Goal: Book appointment/travel/reservation

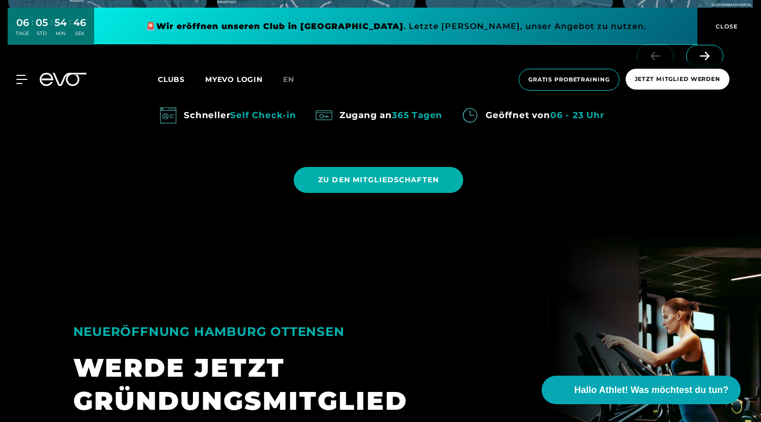
scroll to position [796, 0]
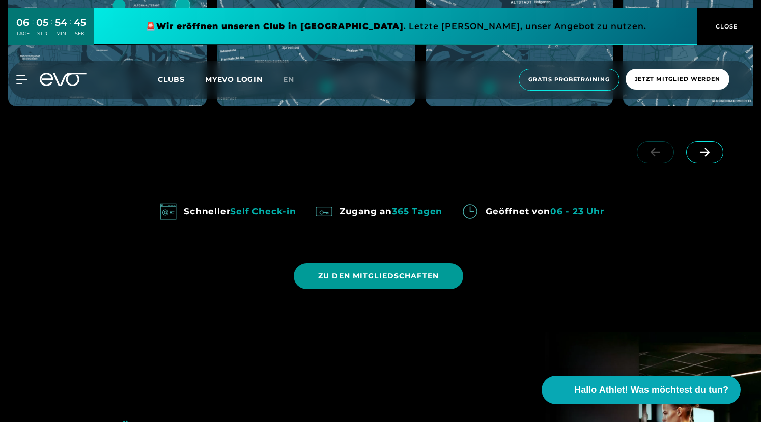
click at [351, 276] on span "ZU DEN MITGLIEDSCHAFTEN" at bounding box center [378, 276] width 121 height 11
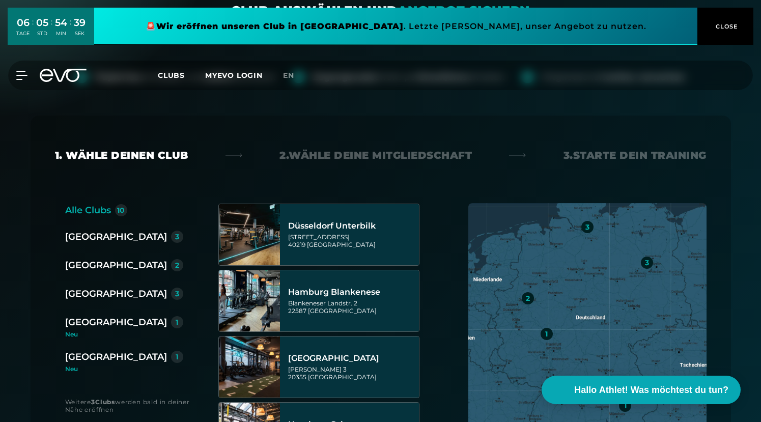
scroll to position [265, 0]
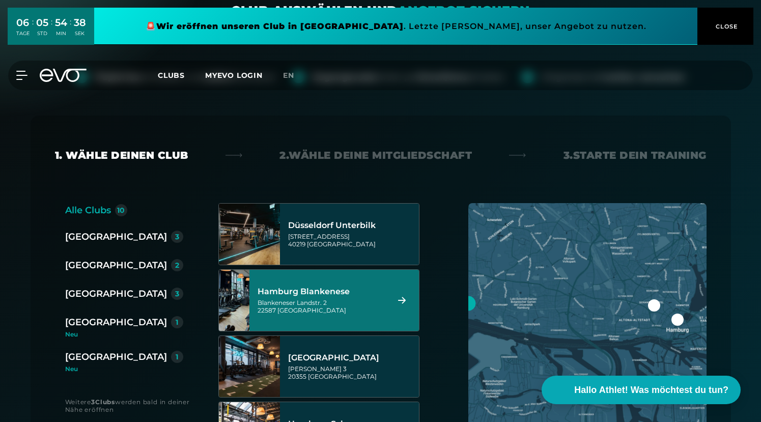
click at [308, 296] on div "Hamburg Blankenese" at bounding box center [321, 291] width 128 height 10
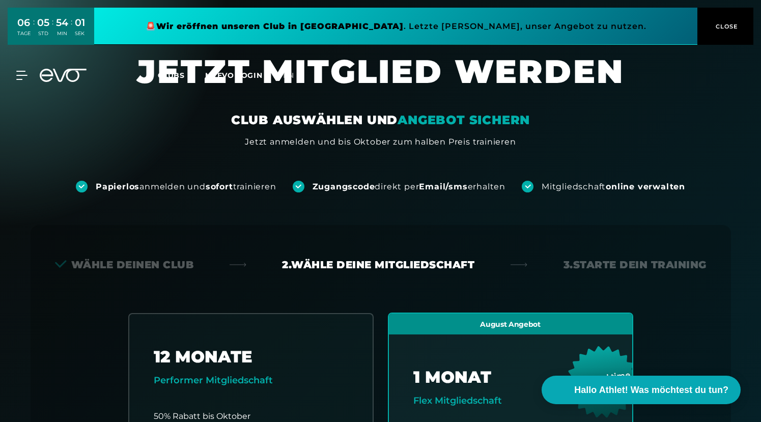
scroll to position [0, 0]
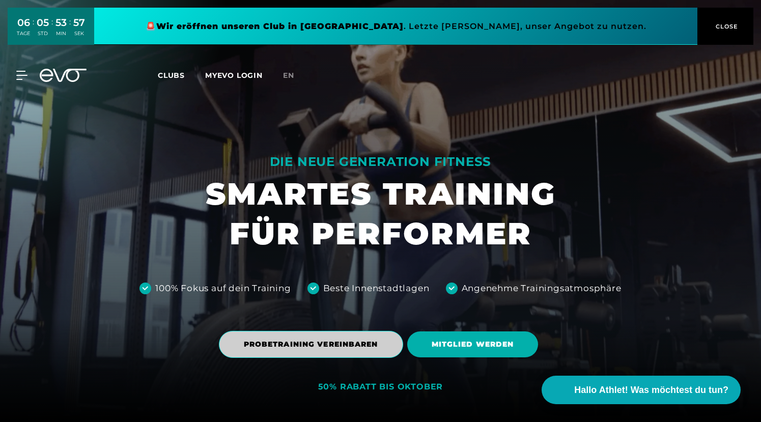
click at [265, 340] on span "PROBETRAINING VEREINBAREN" at bounding box center [311, 344] width 134 height 11
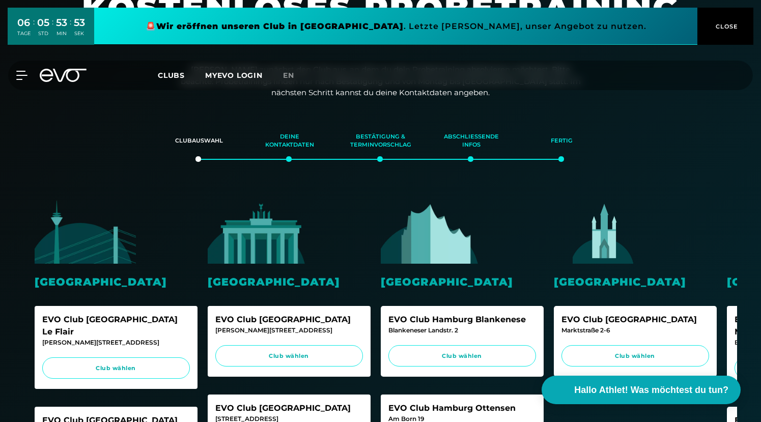
scroll to position [116, 0]
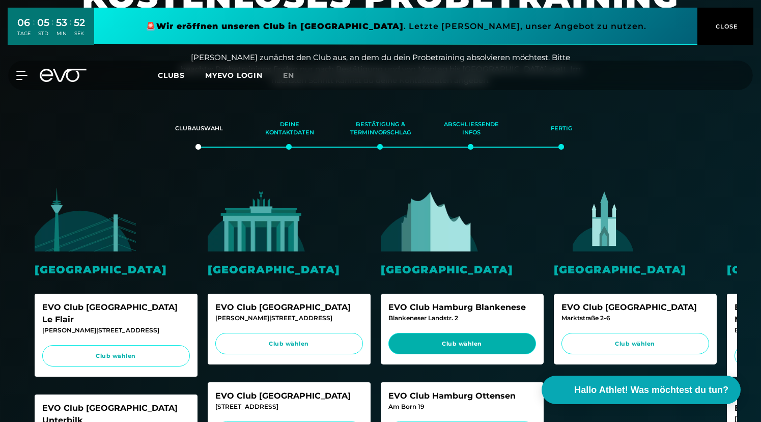
click at [447, 341] on span "Club wählen" at bounding box center [462, 343] width 128 height 9
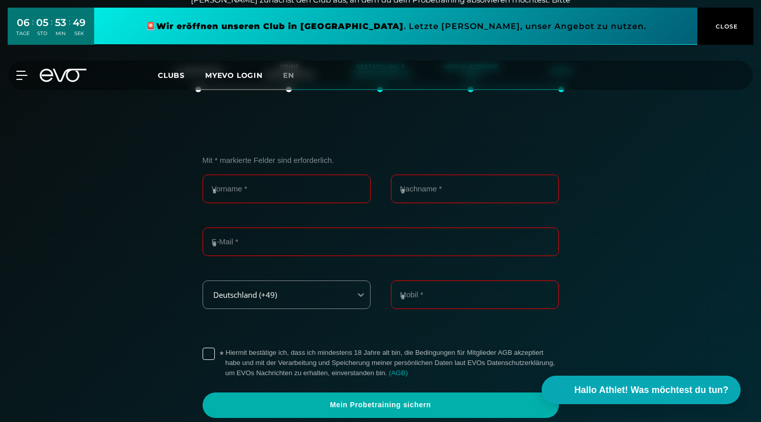
scroll to position [174, 0]
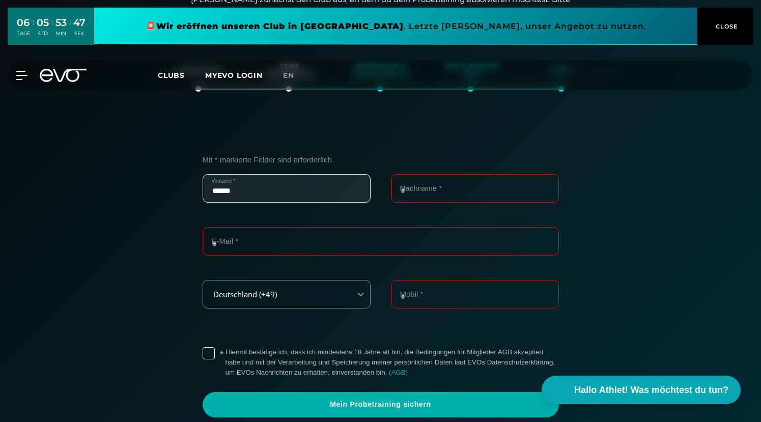
type input "******"
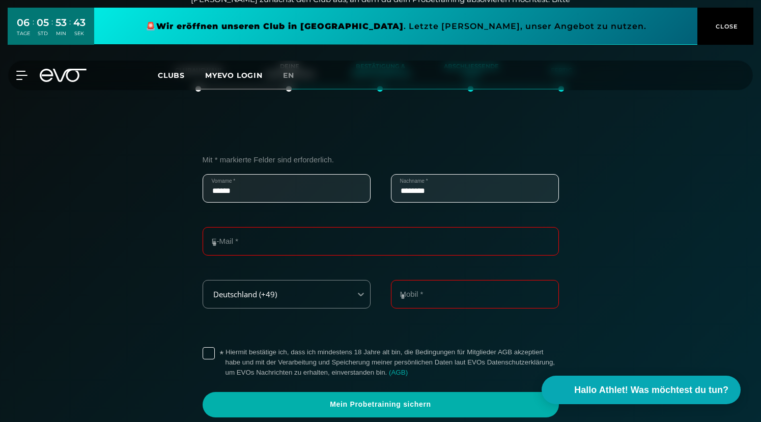
type input "********"
type input "**********"
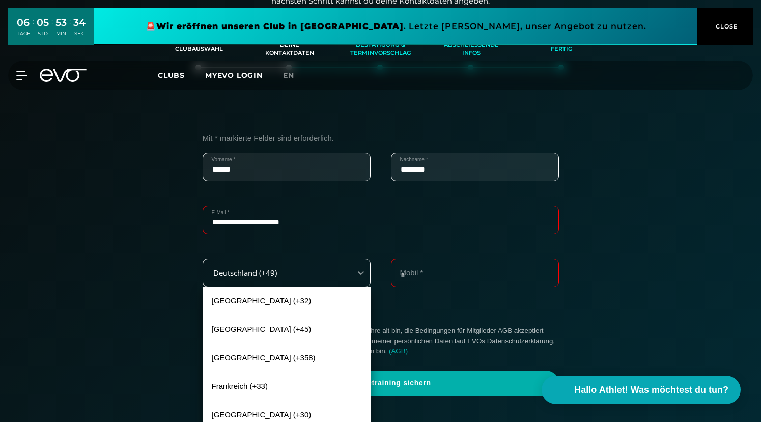
click at [289, 287] on div "[GEOGRAPHIC_DATA] (+32), 1 of 240. 240 results available. Use Up and Down to ch…" at bounding box center [286, 272] width 168 height 28
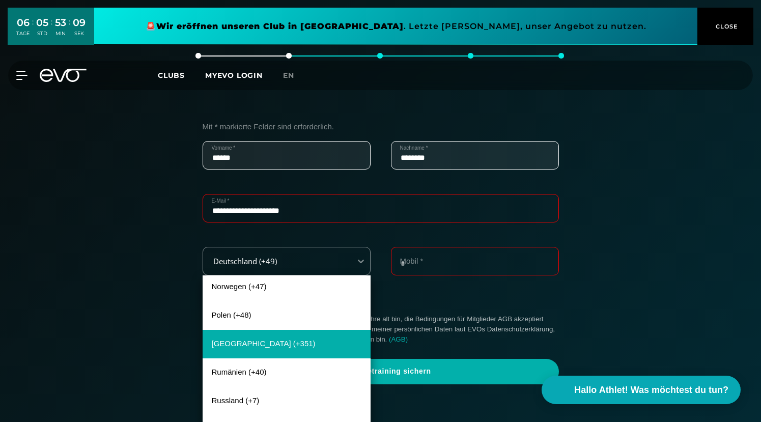
scroll to position [291, 0]
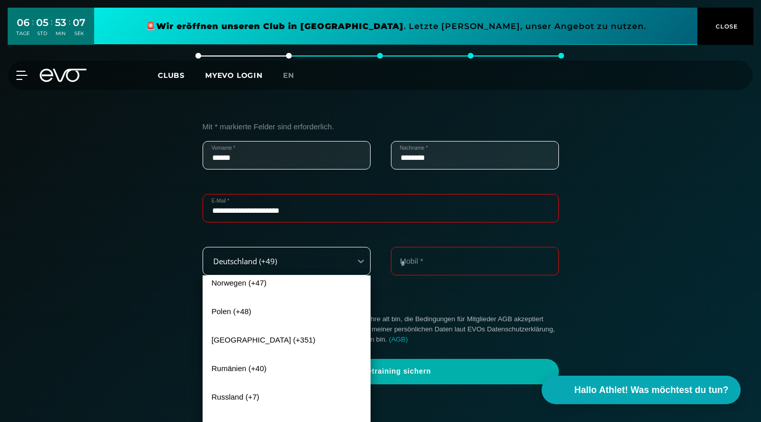
click at [274, 257] on div "Deutschland (+49)" at bounding box center [274, 261] width 140 height 9
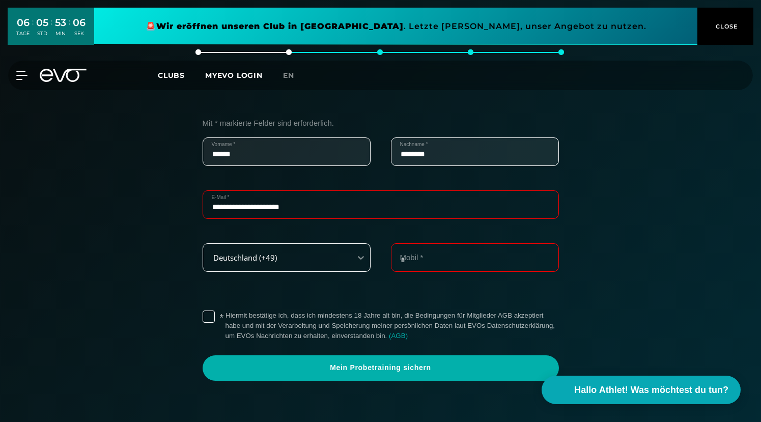
click at [288, 257] on div "Deutschland (+49)" at bounding box center [274, 257] width 140 height 9
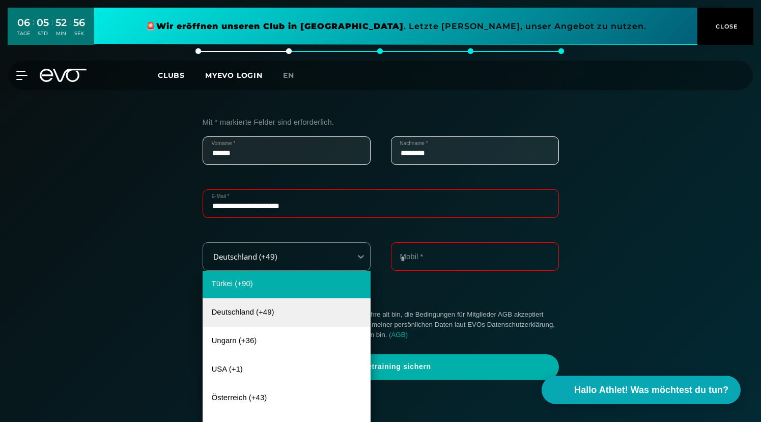
scroll to position [664, 0]
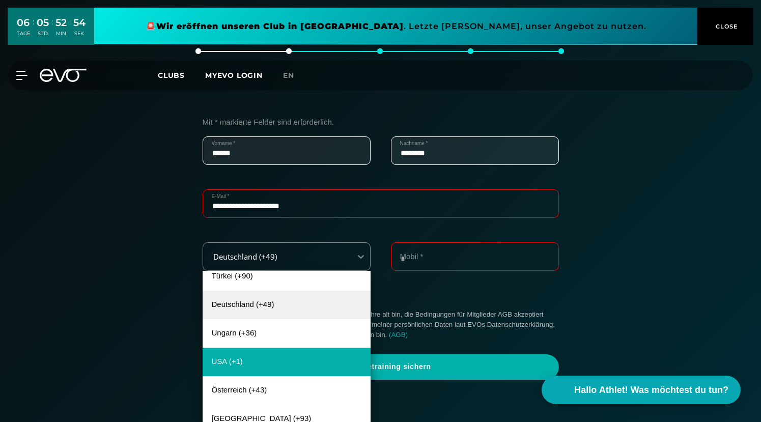
click at [224, 356] on div "USA (+1)" at bounding box center [286, 361] width 168 height 28
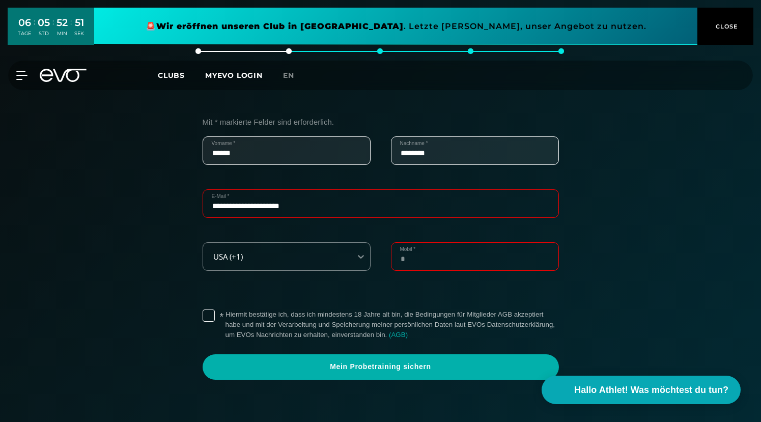
type input "**********"
click at [225, 314] on label "* Hiermit bestätige ich, dass ich mindestens 18 Jahre alt bin, die Bedingungen …" at bounding box center [391, 324] width 333 height 31
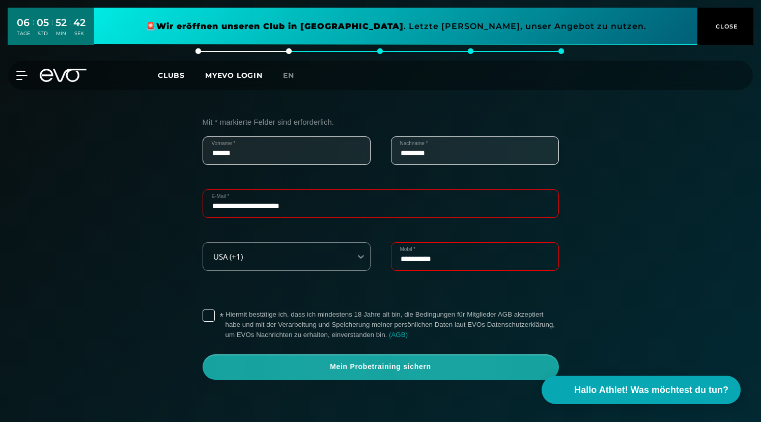
click at [340, 362] on span "Mein Probetraining sichern" at bounding box center [380, 367] width 307 height 10
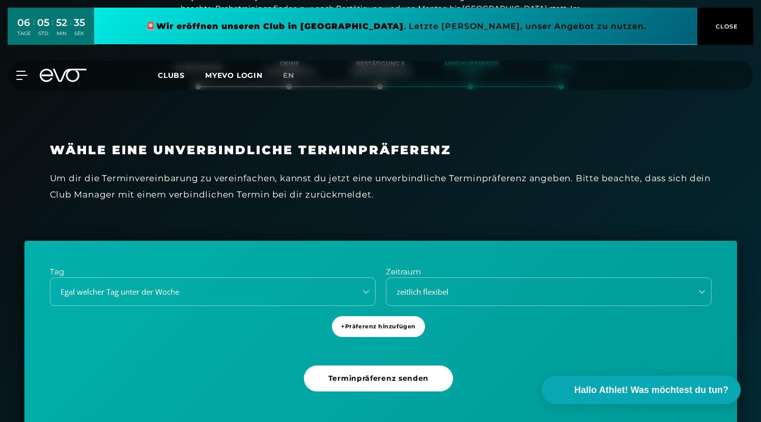
scroll to position [174, 0]
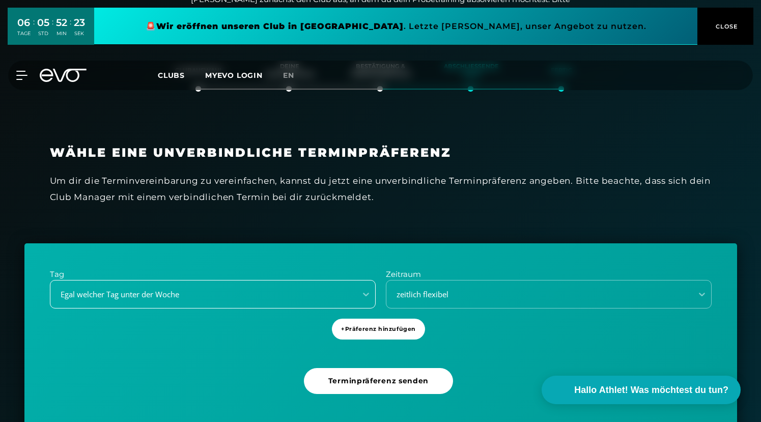
click at [116, 293] on div "Egal welcher Tag unter der Woche" at bounding box center [213, 294] width 326 height 28
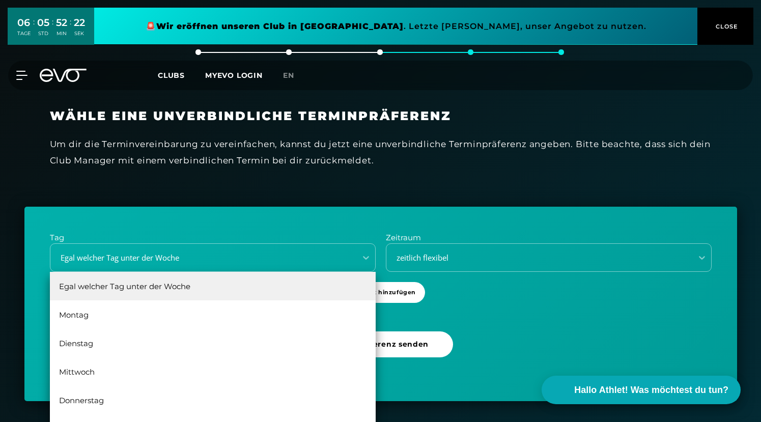
scroll to position [211, 0]
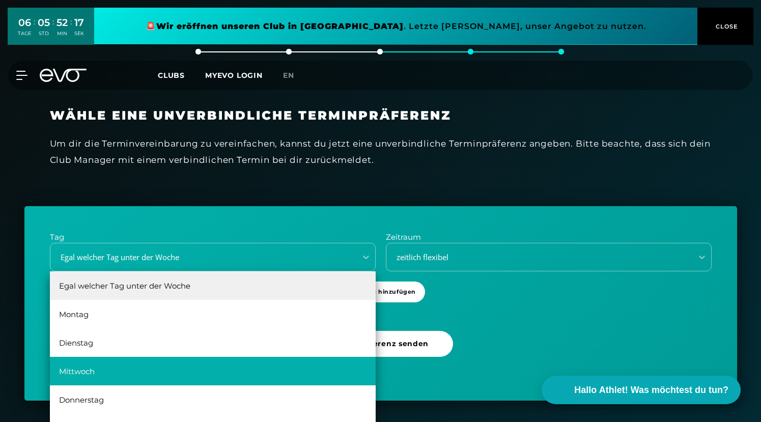
click at [85, 368] on div "Mittwoch" at bounding box center [213, 371] width 326 height 28
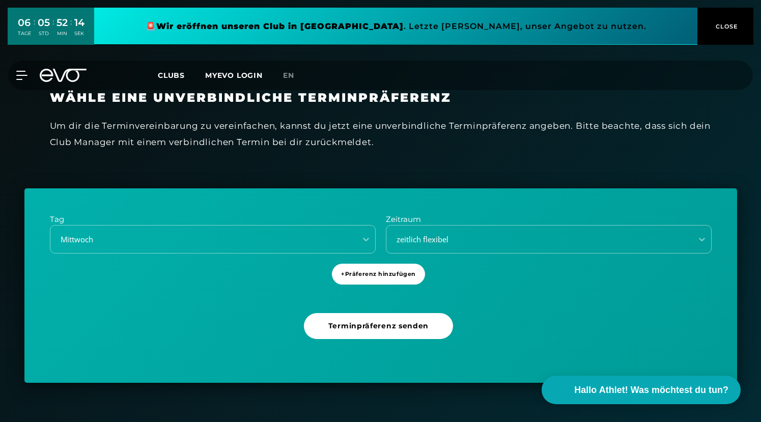
scroll to position [229, 0]
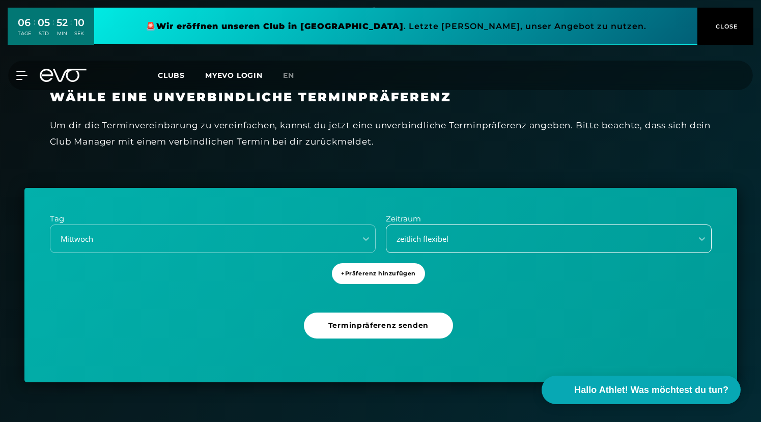
click at [418, 238] on div "zeitlich flexibel" at bounding box center [536, 239] width 298 height 12
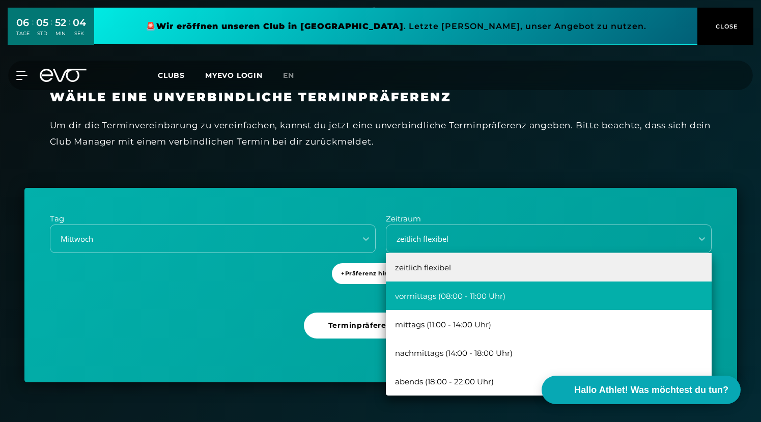
click at [432, 294] on div "vormittags (08:00 - 11:00 Uhr)" at bounding box center [549, 295] width 326 height 28
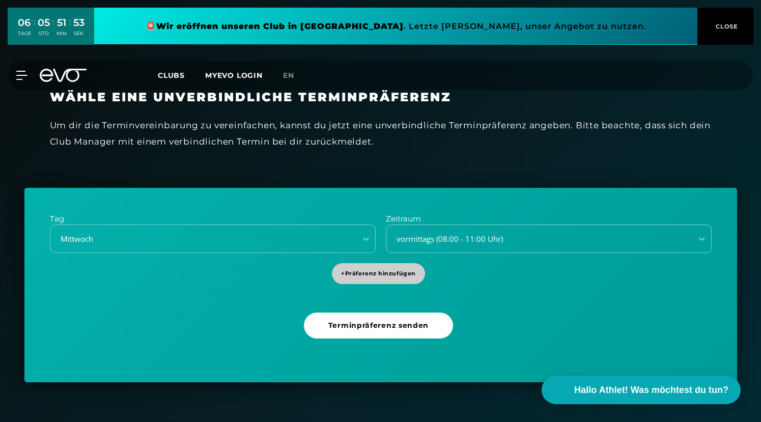
click at [380, 270] on span "+ Präferenz hinzufügen" at bounding box center [378, 273] width 75 height 9
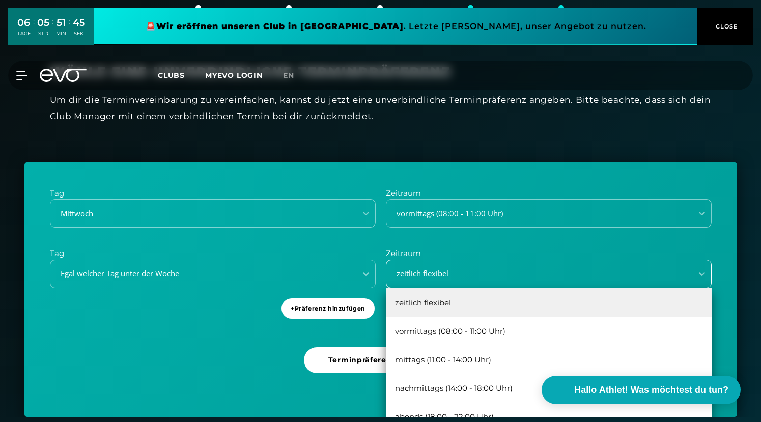
click at [414, 288] on div "zeitlich flexibel, 1 of 5. 5 results available. Use Up and Down to choose optio…" at bounding box center [549, 273] width 326 height 28
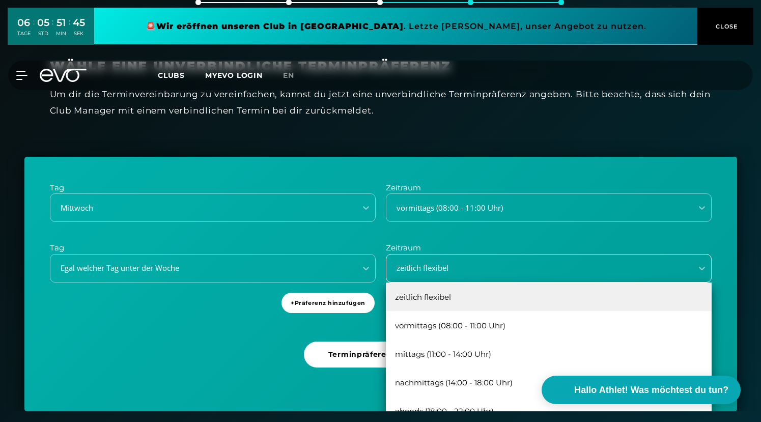
scroll to position [261, 0]
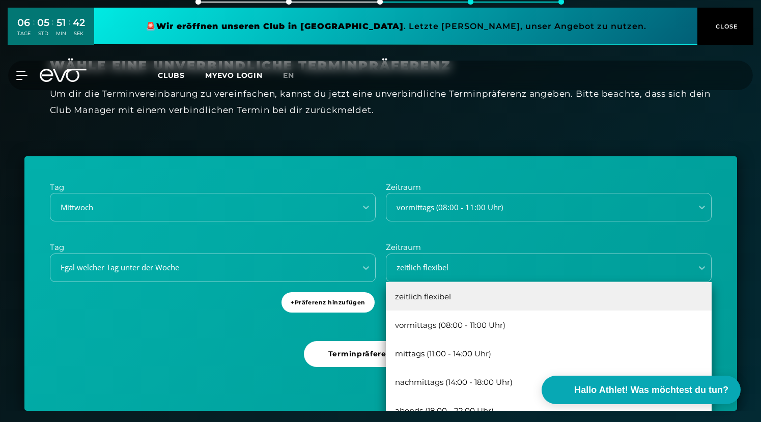
click at [223, 348] on div "Tag Mittwoch Zeitraum vormittags (08:00 - 11:00 Uhr) Tag Egal [PERSON_NAME] Tag…" at bounding box center [380, 283] width 712 height 255
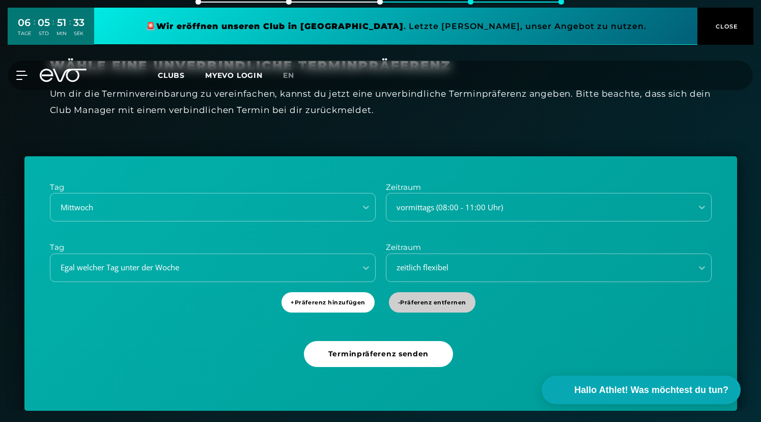
click at [426, 298] on span "- Präferenz entfernen" at bounding box center [432, 302] width 68 height 9
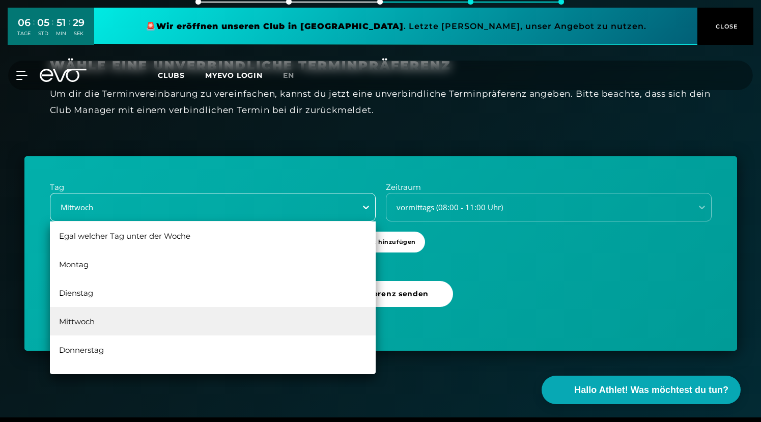
click at [366, 203] on icon at bounding box center [366, 207] width 10 height 10
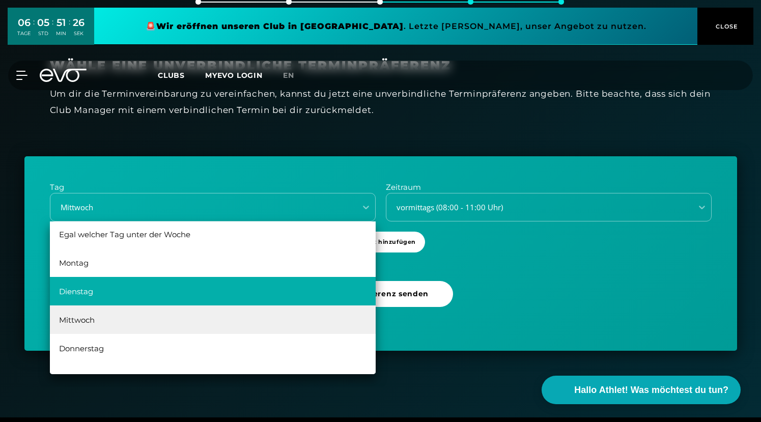
scroll to position [1, 0]
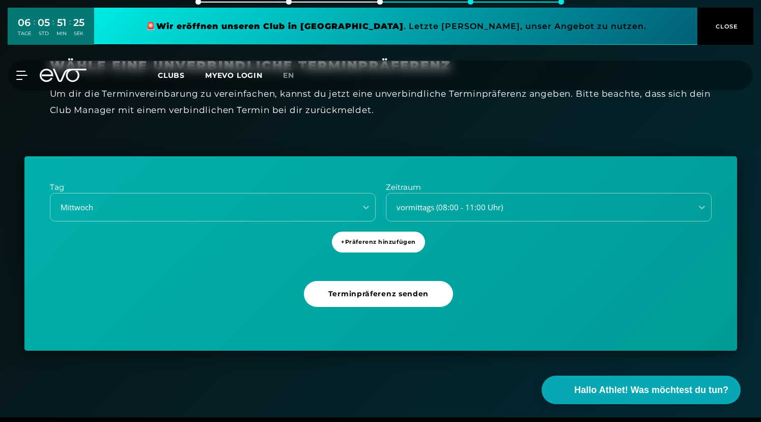
click at [534, 286] on div "Tag Mittwoch Zeitraum vormittags (08:00 - 11:00 Uhr) + Präferenz hinzufügen Ter…" at bounding box center [380, 253] width 712 height 194
click at [385, 290] on span "Terminpräferenz senden" at bounding box center [378, 293] width 100 height 11
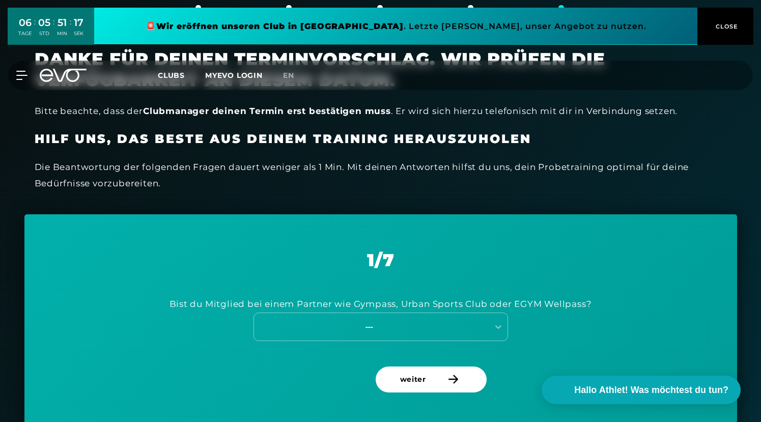
scroll to position [273, 0]
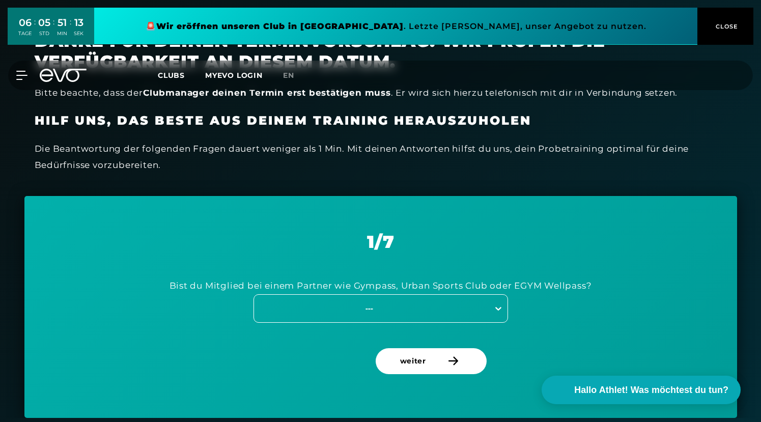
click at [496, 303] on icon at bounding box center [498, 308] width 10 height 10
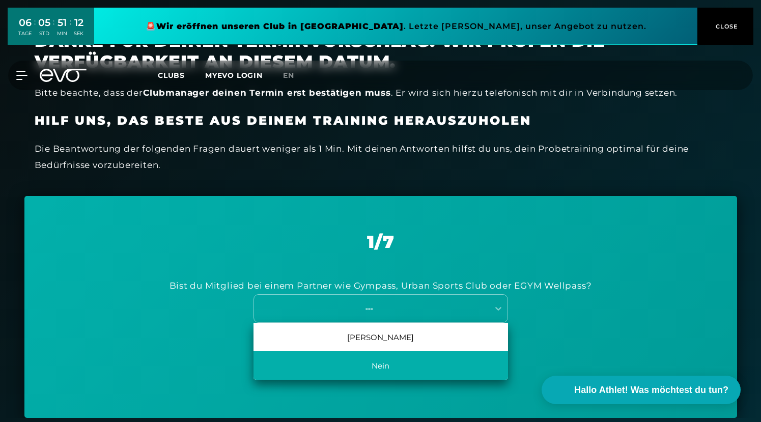
click at [421, 359] on div "Nein" at bounding box center [380, 365] width 254 height 28
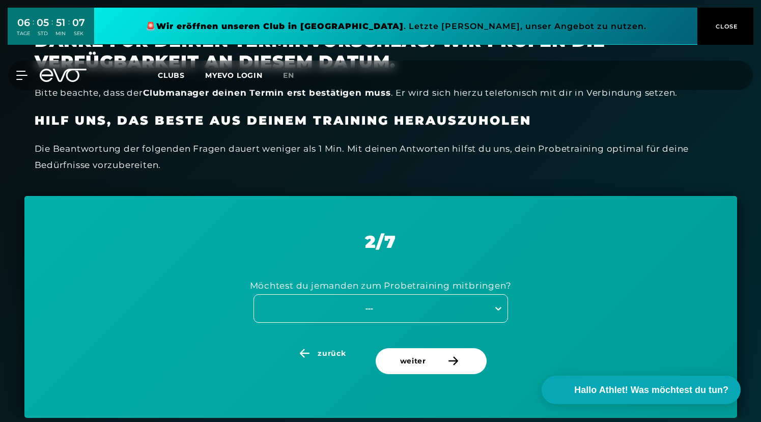
click at [498, 305] on icon at bounding box center [498, 308] width 10 height 10
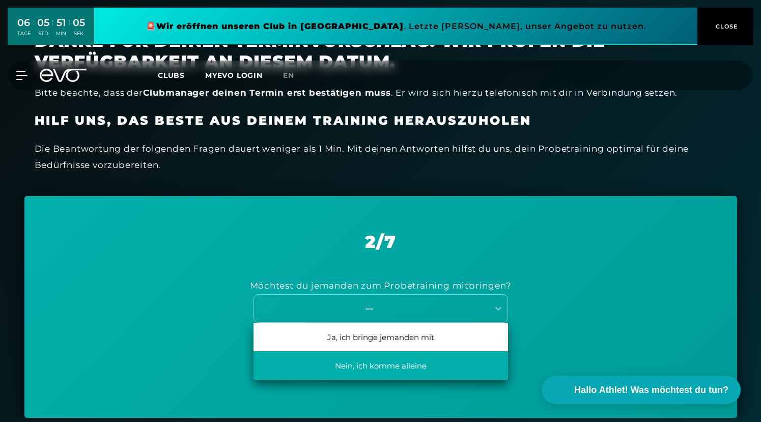
click at [435, 362] on div "Nein, ich komme alleine" at bounding box center [380, 365] width 254 height 28
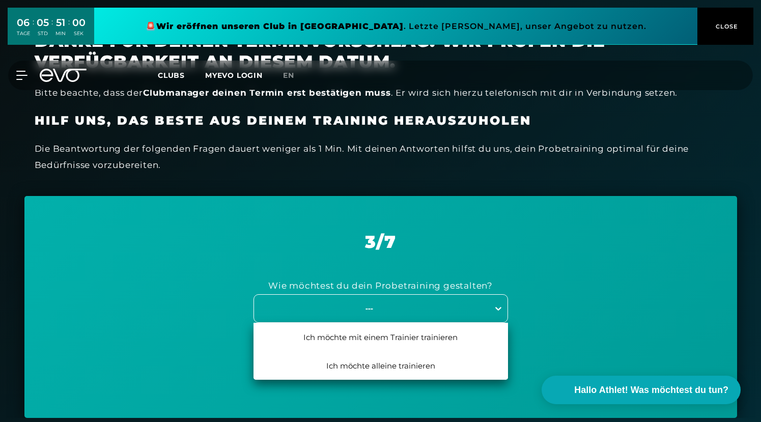
click at [491, 304] on div at bounding box center [498, 308] width 18 height 18
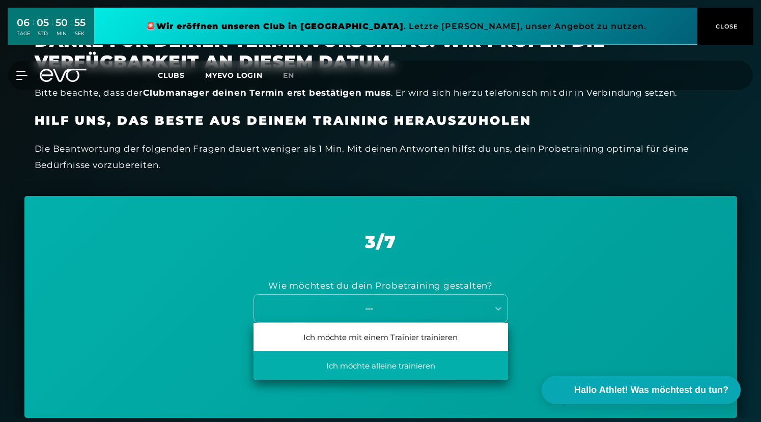
click at [406, 362] on div "Ich möchte alleine trainieren" at bounding box center [380, 365] width 254 height 28
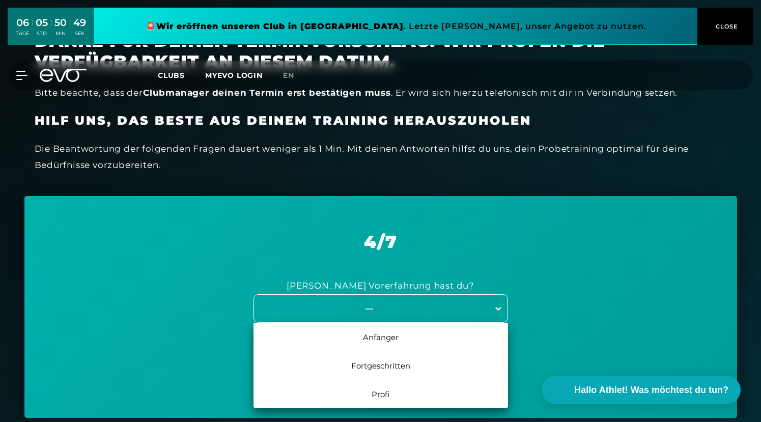
click at [495, 306] on icon at bounding box center [498, 308] width 10 height 10
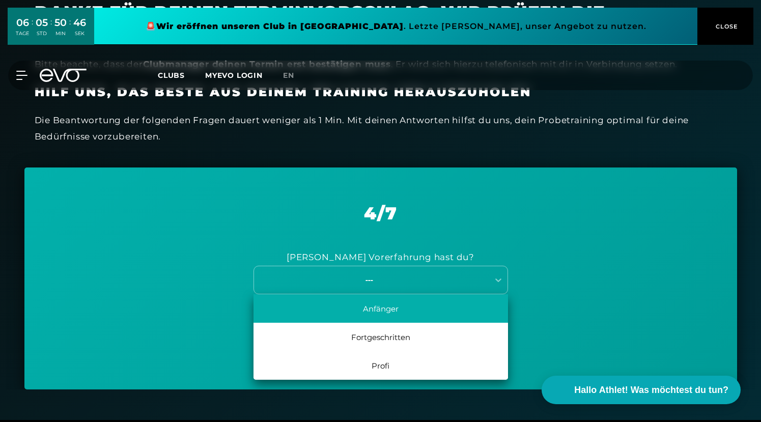
scroll to position [298, 0]
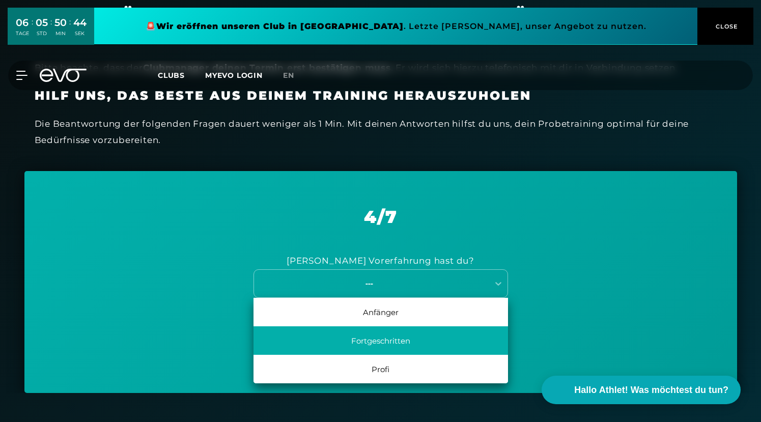
click at [409, 338] on div "Fortgeschritten" at bounding box center [380, 340] width 254 height 28
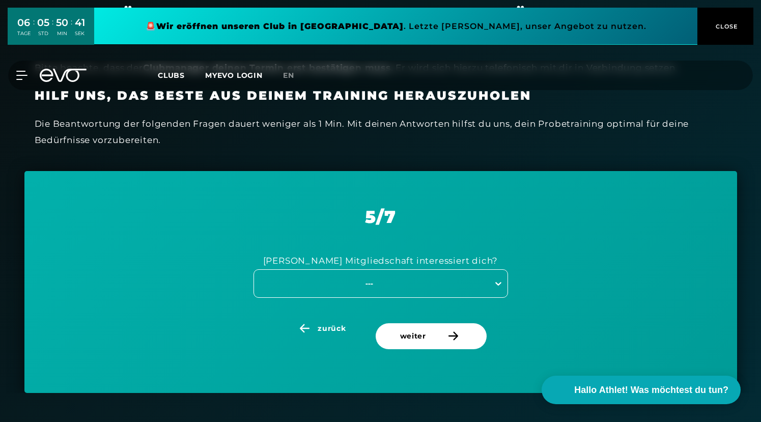
click at [490, 278] on div at bounding box center [498, 283] width 18 height 18
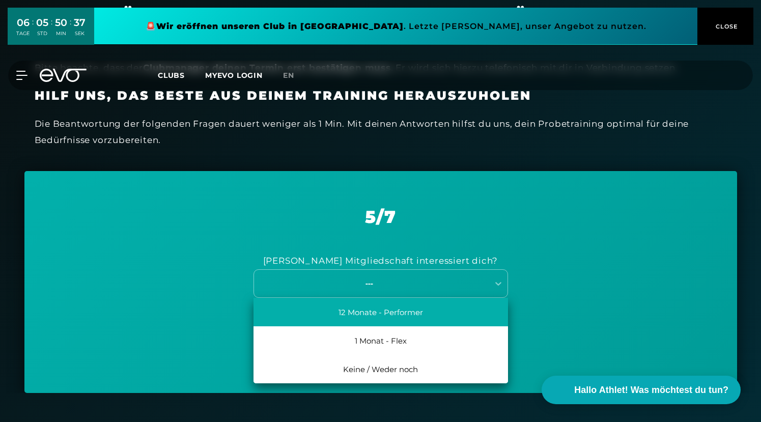
click at [396, 309] on div "12 Monate - Performer" at bounding box center [380, 312] width 254 height 28
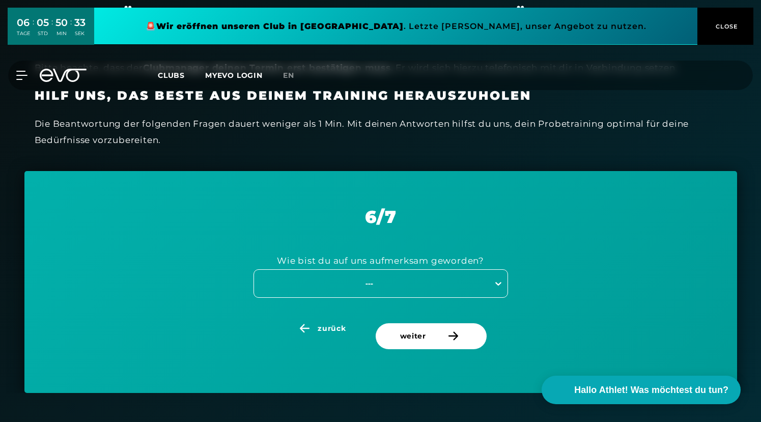
click at [497, 279] on div "---" at bounding box center [380, 283] width 254 height 28
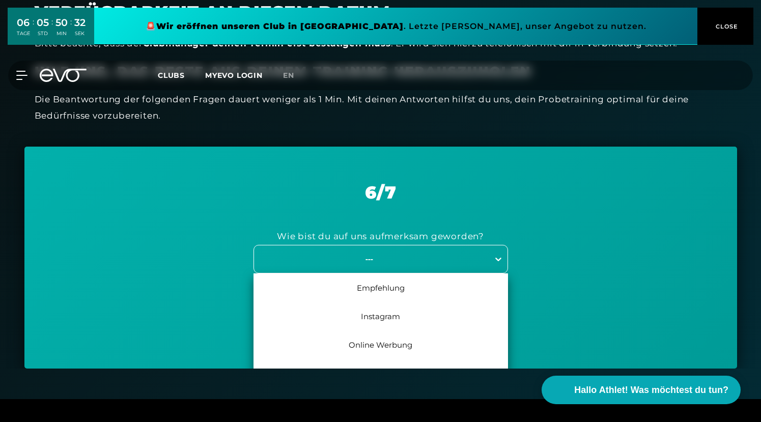
scroll to position [323, 0]
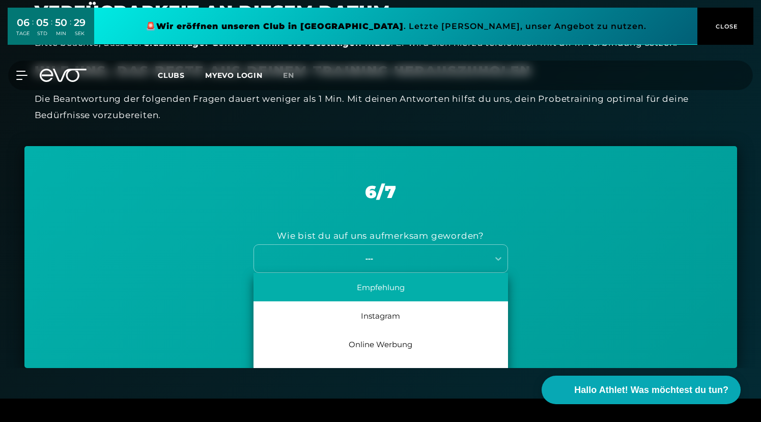
click at [419, 277] on div "Empfehlung" at bounding box center [380, 287] width 254 height 28
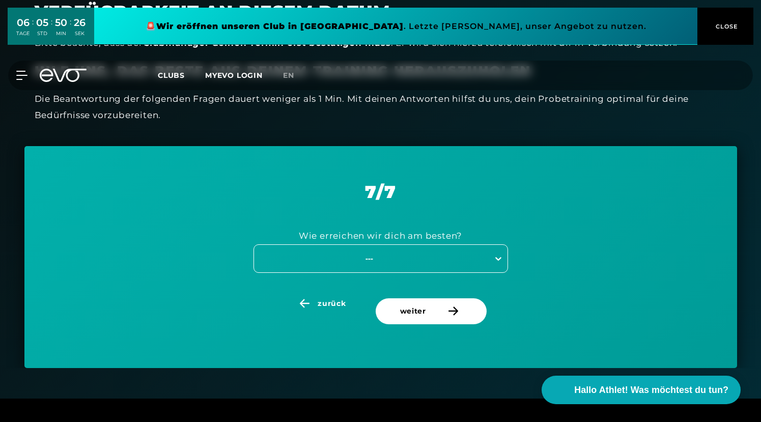
click at [495, 257] on icon at bounding box center [498, 259] width 6 height 4
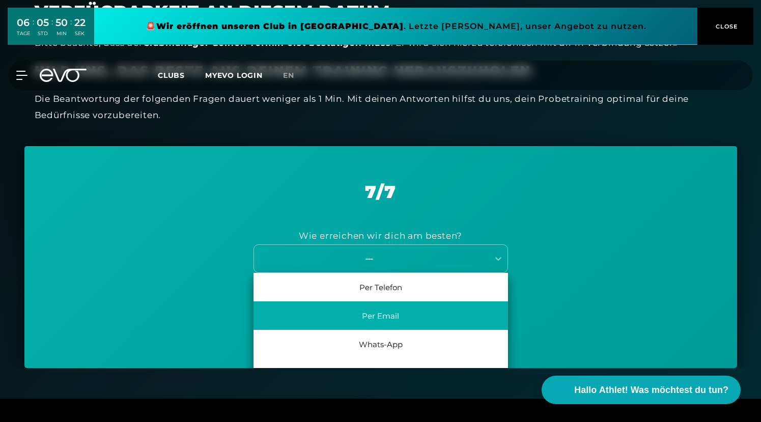
click at [449, 311] on div "Per Email" at bounding box center [380, 315] width 254 height 28
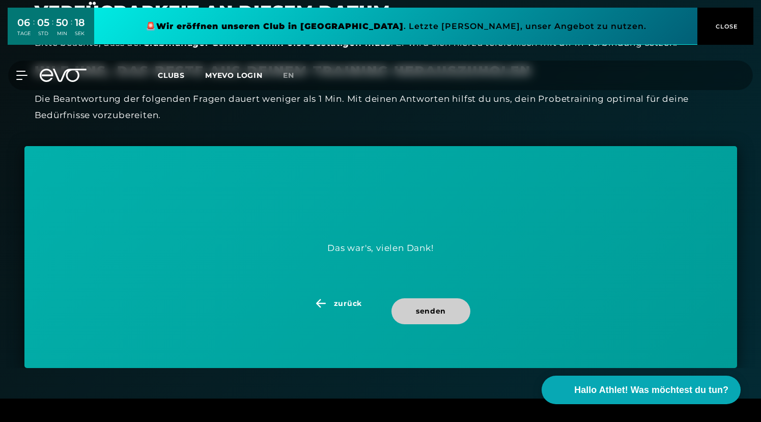
click at [431, 309] on span "senden" at bounding box center [431, 311] width 30 height 11
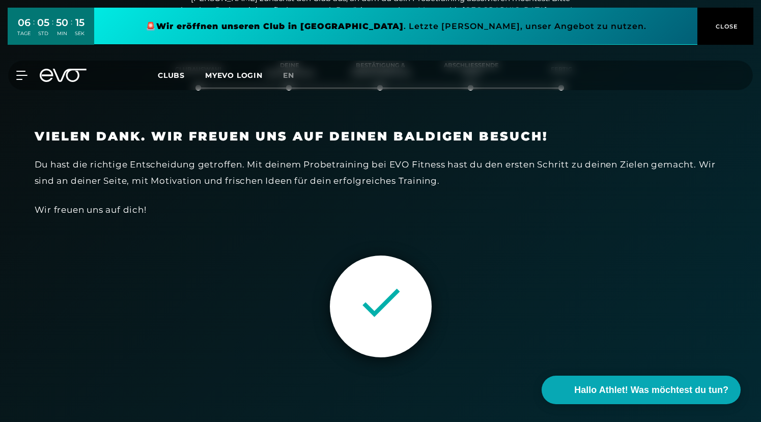
scroll to position [174, 0]
